Goal: Task Accomplishment & Management: Complete application form

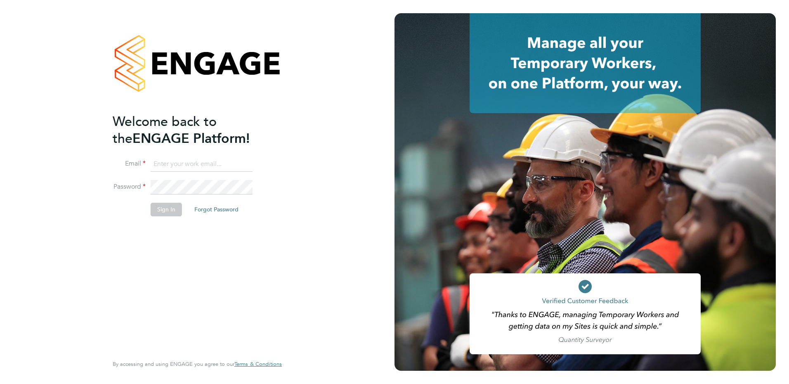
type input "[PERSON_NAME][EMAIL_ADDRESS][PERSON_NAME][DOMAIN_NAME]"
click at [165, 210] on button "Sign In" at bounding box center [166, 209] width 31 height 13
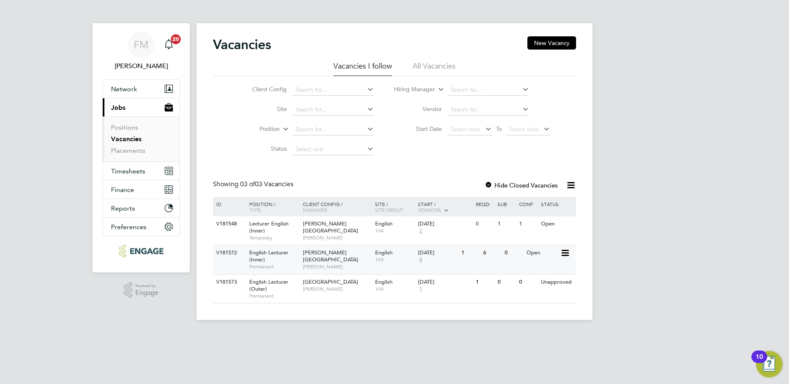
click at [496, 265] on div "V181572 English Lecturer (Inner) Permanent Hackney Campus Fiona Matthews Englis…" at bounding box center [394, 259] width 363 height 29
